Goal: Information Seeking & Learning: Learn about a topic

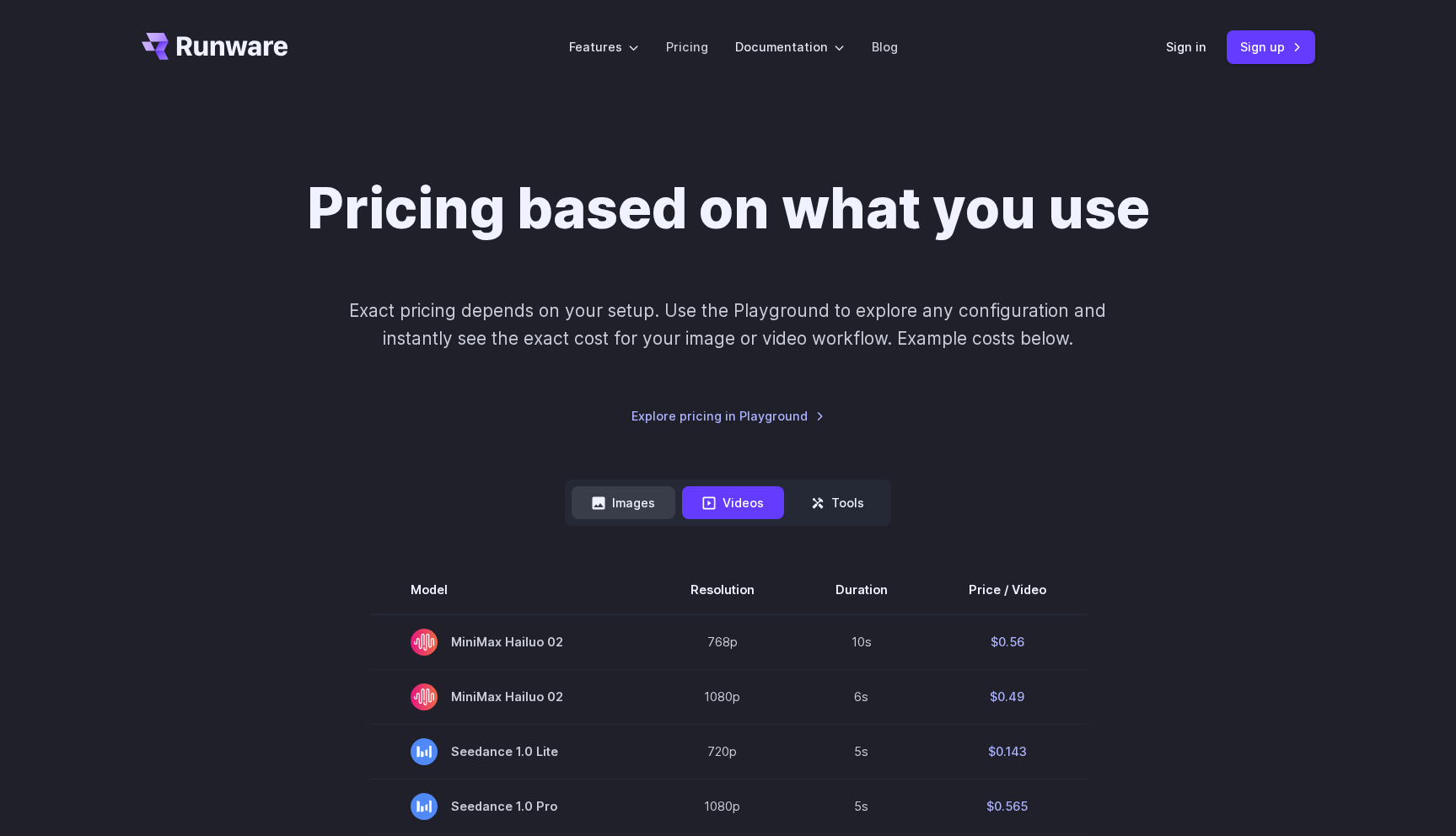
click at [608, 498] on button "Images" at bounding box center [623, 502] width 104 height 32
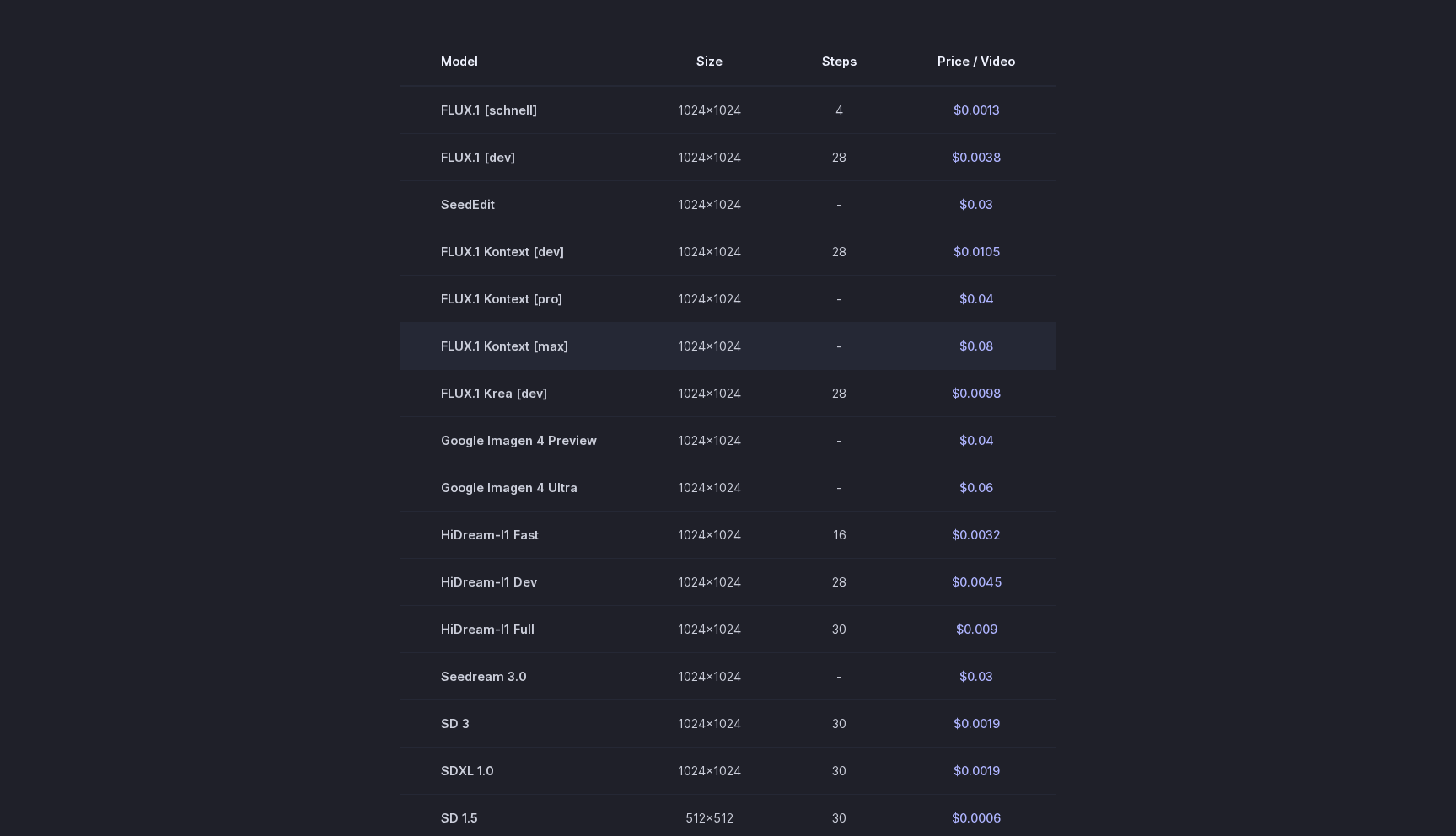
scroll to position [522, 0]
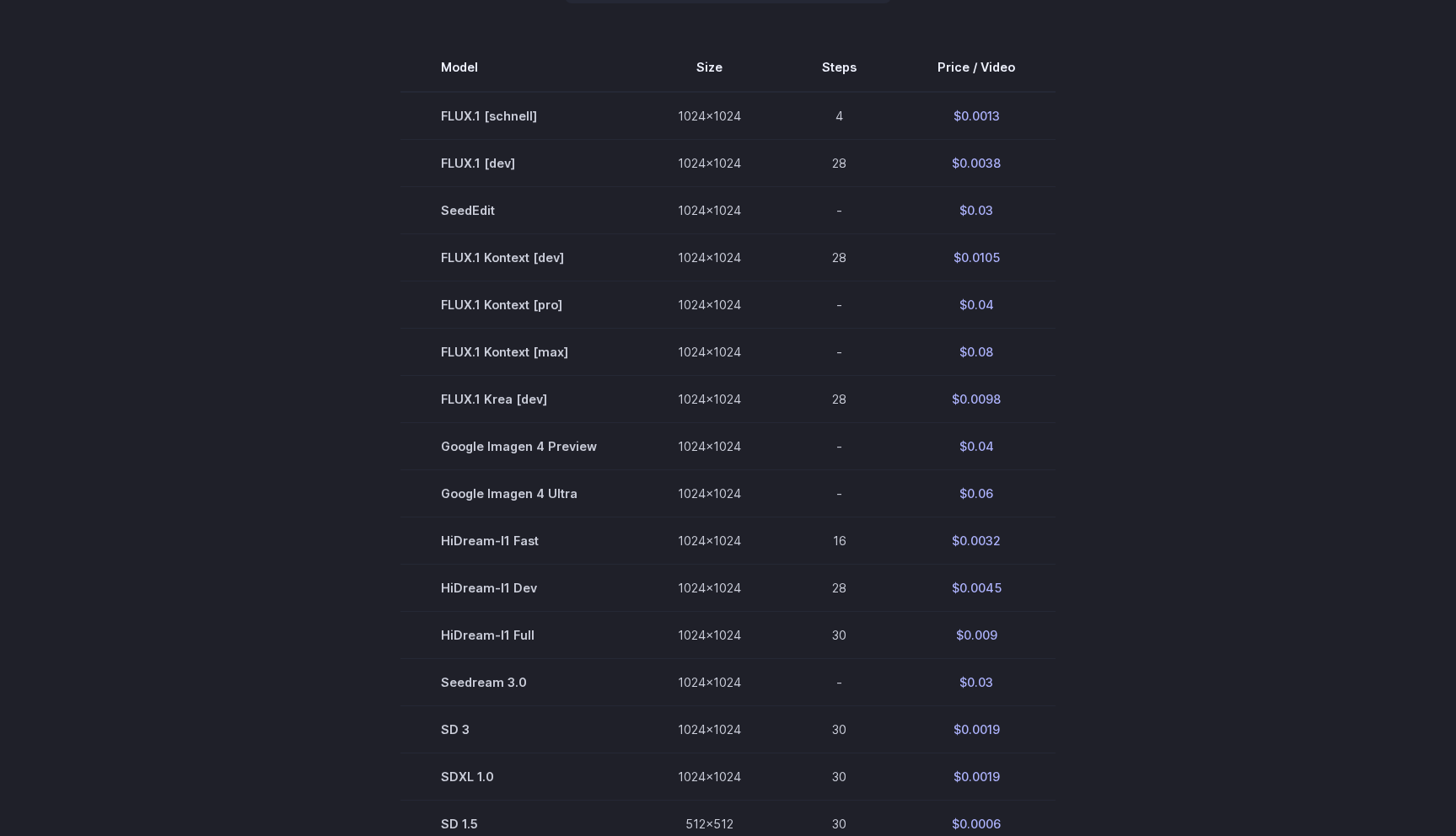
click at [1143, 439] on section "Model Size Steps Price / Video FLUX.1 [[PERSON_NAME]] 1024x1024 4 $0.0013 FLUX.…" at bounding box center [728, 444] width 1174 height 803
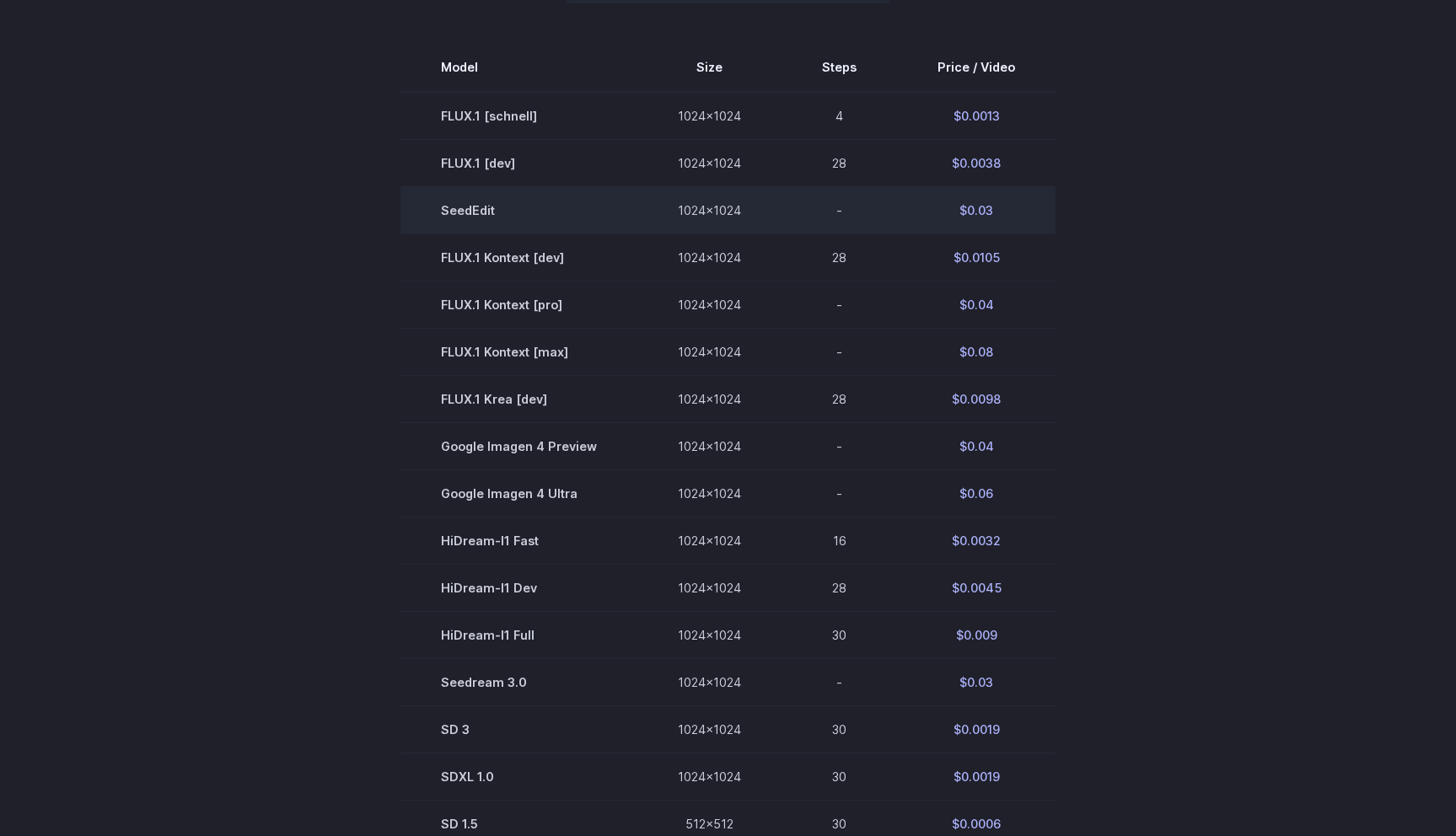
click at [474, 207] on td "SeedEdit" at bounding box center [519, 209] width 237 height 47
copy td "SeedEdit"
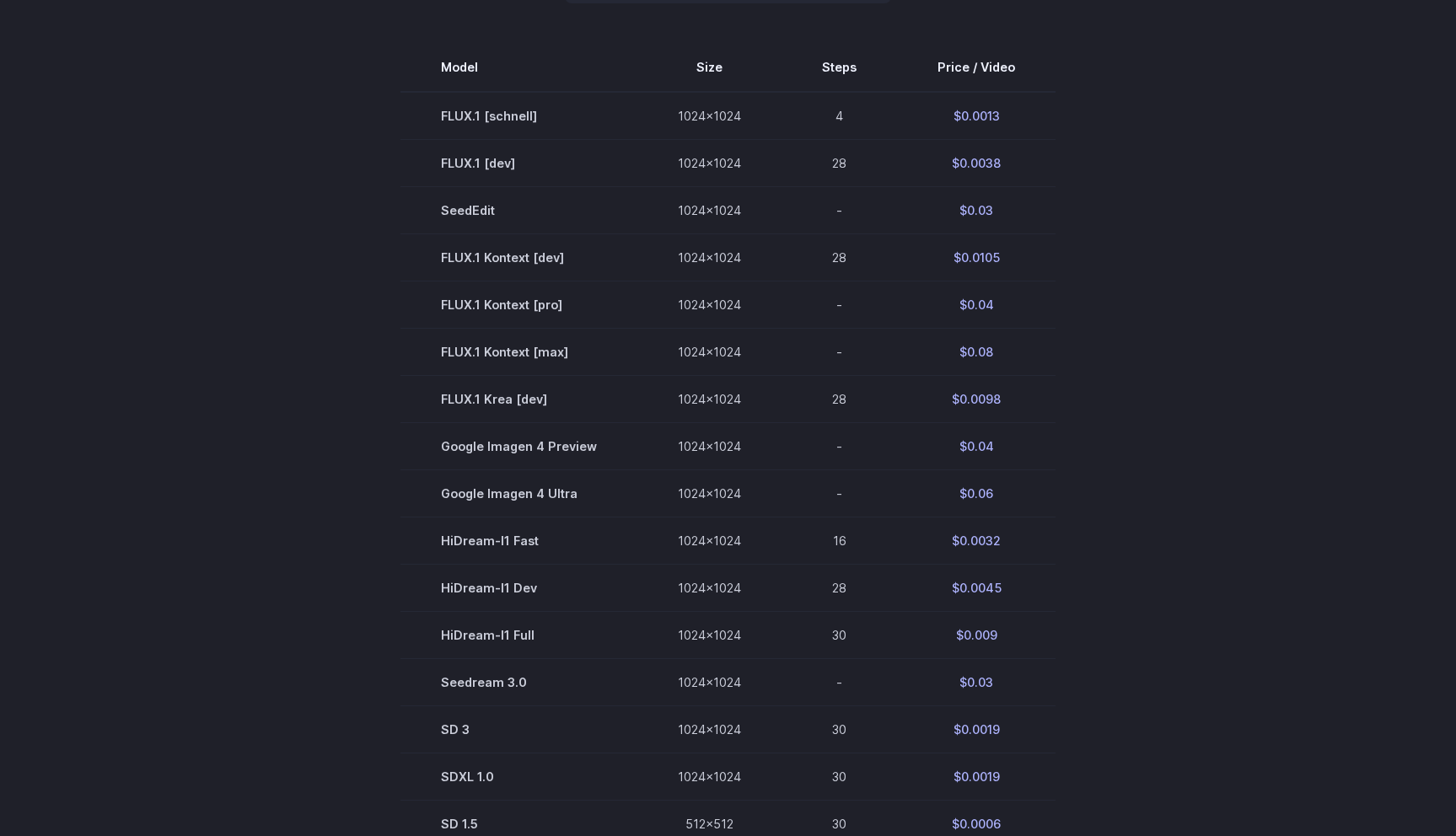
click at [341, 393] on section "Model Size Steps Price / Video FLUX.1 [[PERSON_NAME]] 1024x1024 4 $0.0013 FLUX.…" at bounding box center [728, 444] width 1174 height 803
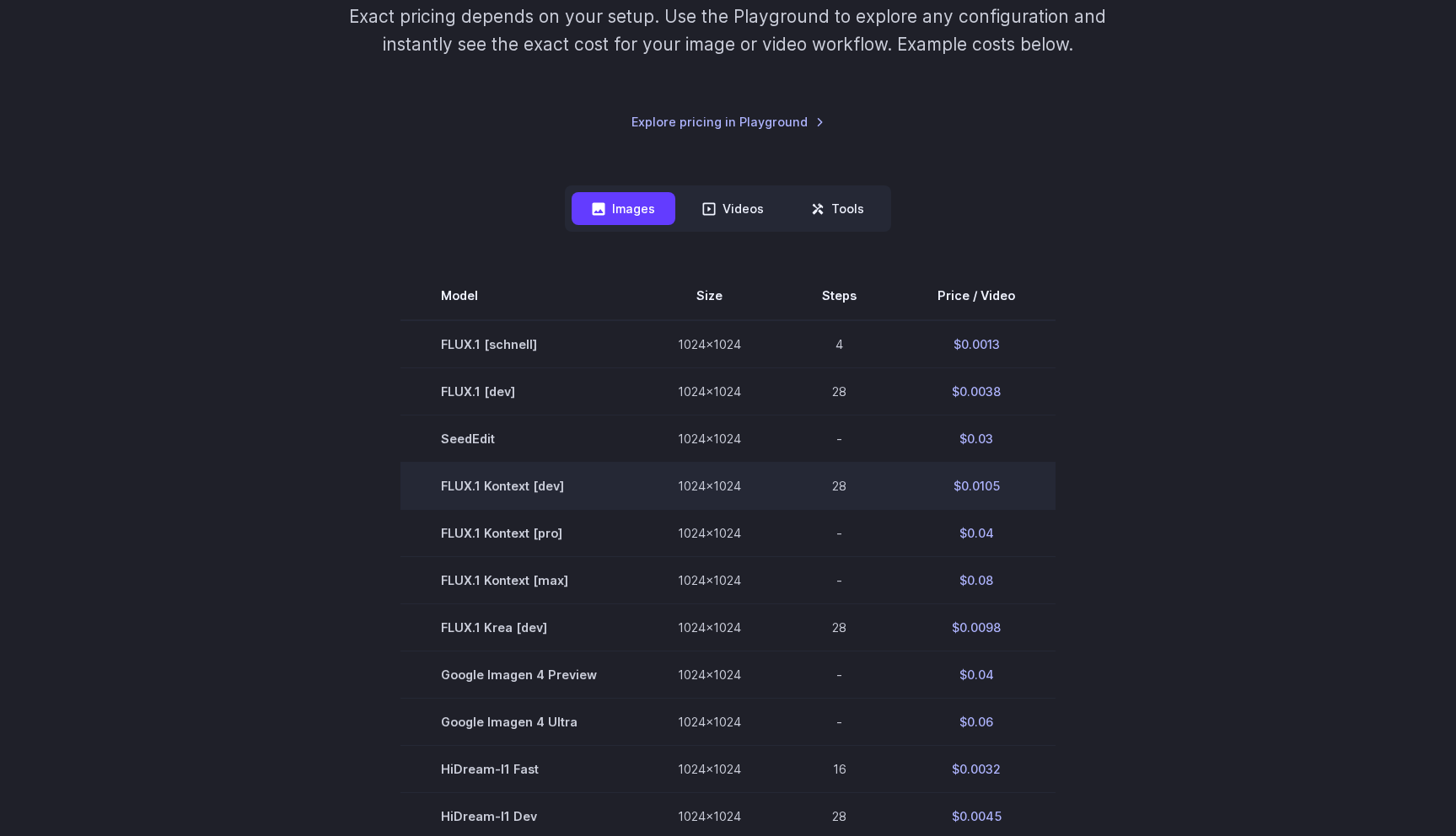
scroll to position [287, 0]
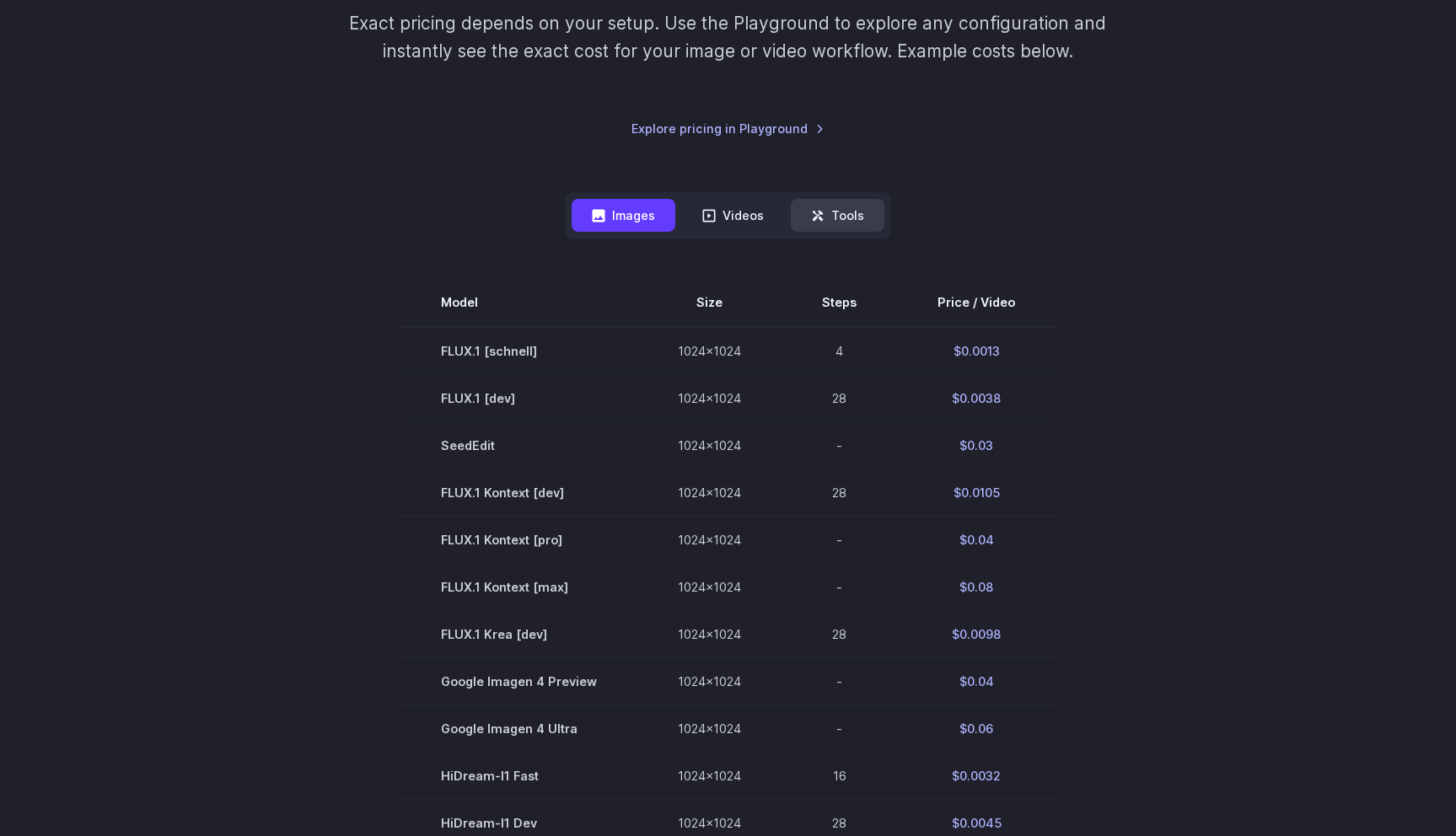
click at [836, 213] on button "Tools" at bounding box center [837, 215] width 94 height 32
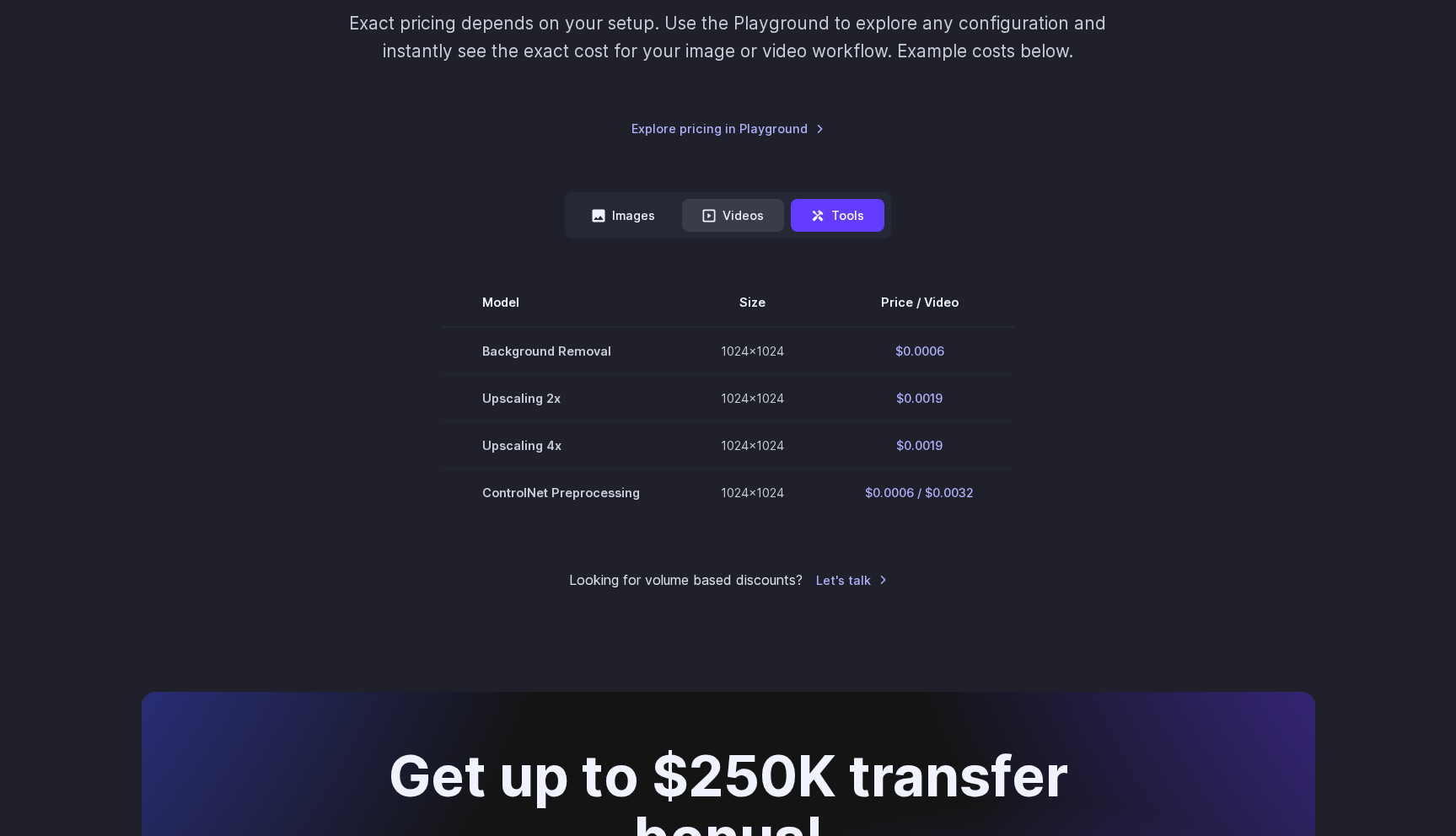
click at [749, 203] on button "Videos" at bounding box center [733, 215] width 102 height 32
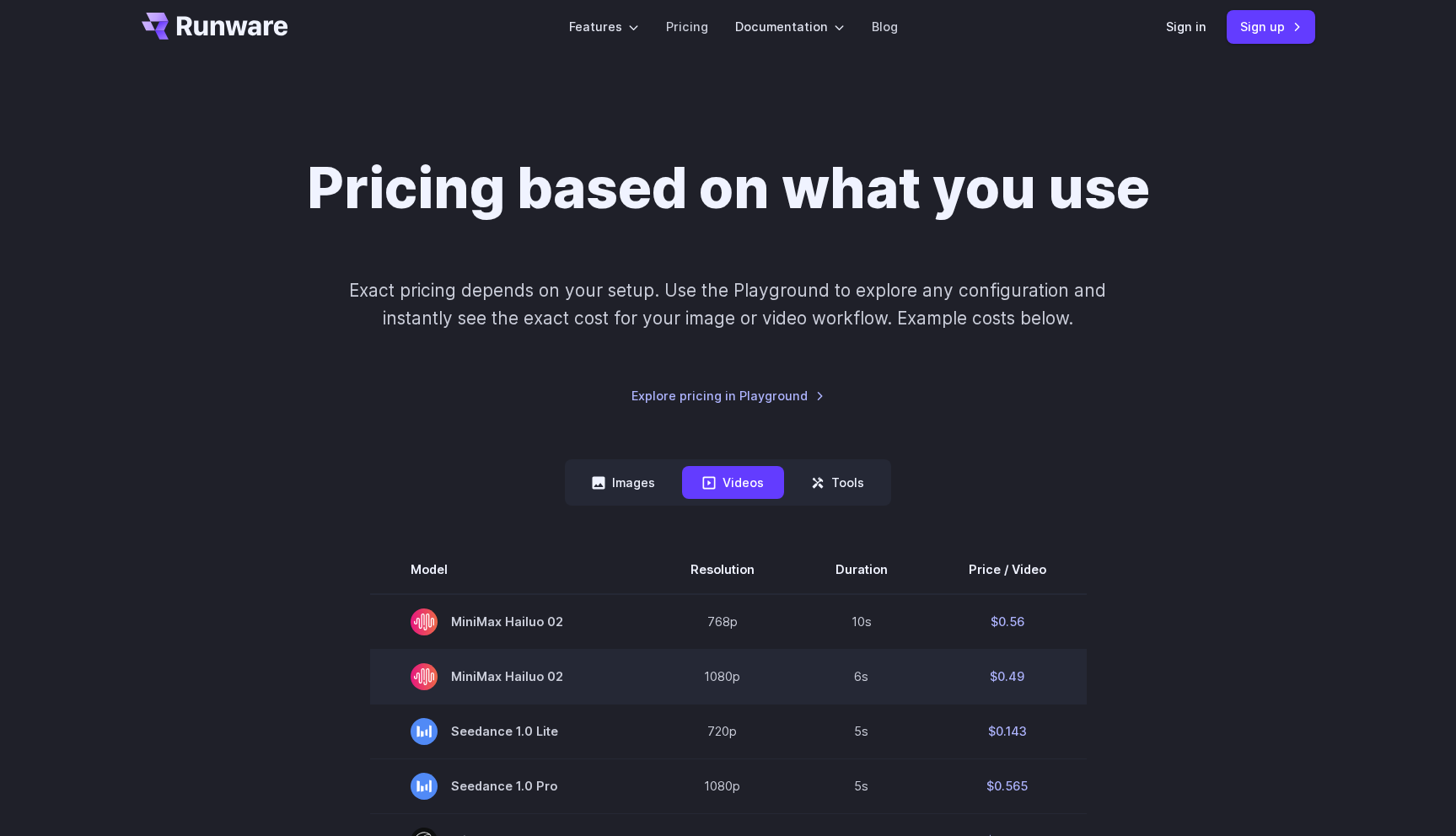
scroll to position [19, 0]
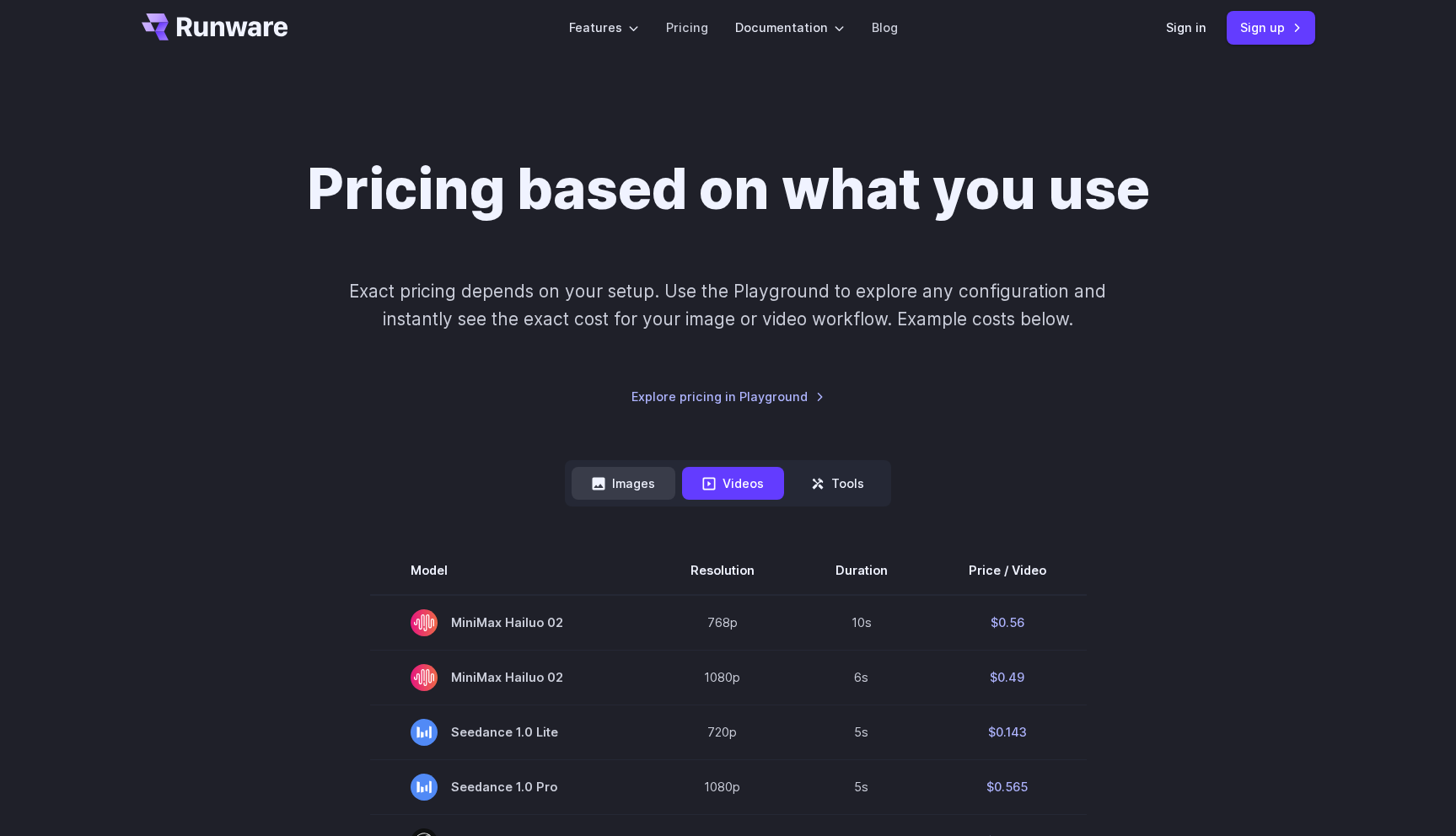
click at [637, 488] on button "Images" at bounding box center [623, 482] width 104 height 32
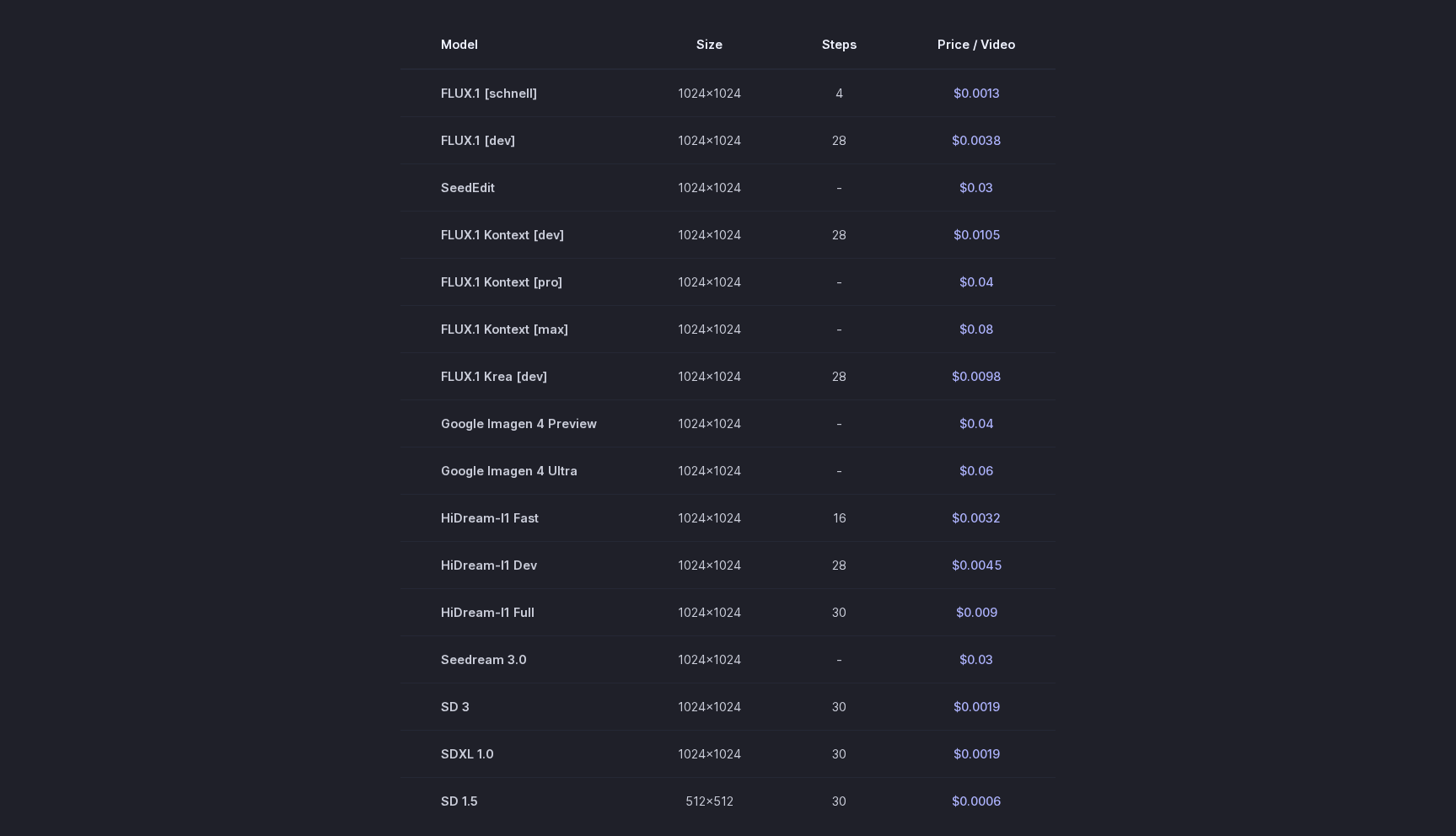
scroll to position [547, 0]
click at [1120, 246] on section "Model Size Steps Price / Video FLUX.1 [[PERSON_NAME]] 1024x1024 4 $0.0013 FLUX.…" at bounding box center [728, 420] width 1174 height 803
